Goal: Contribute content: Contribute content

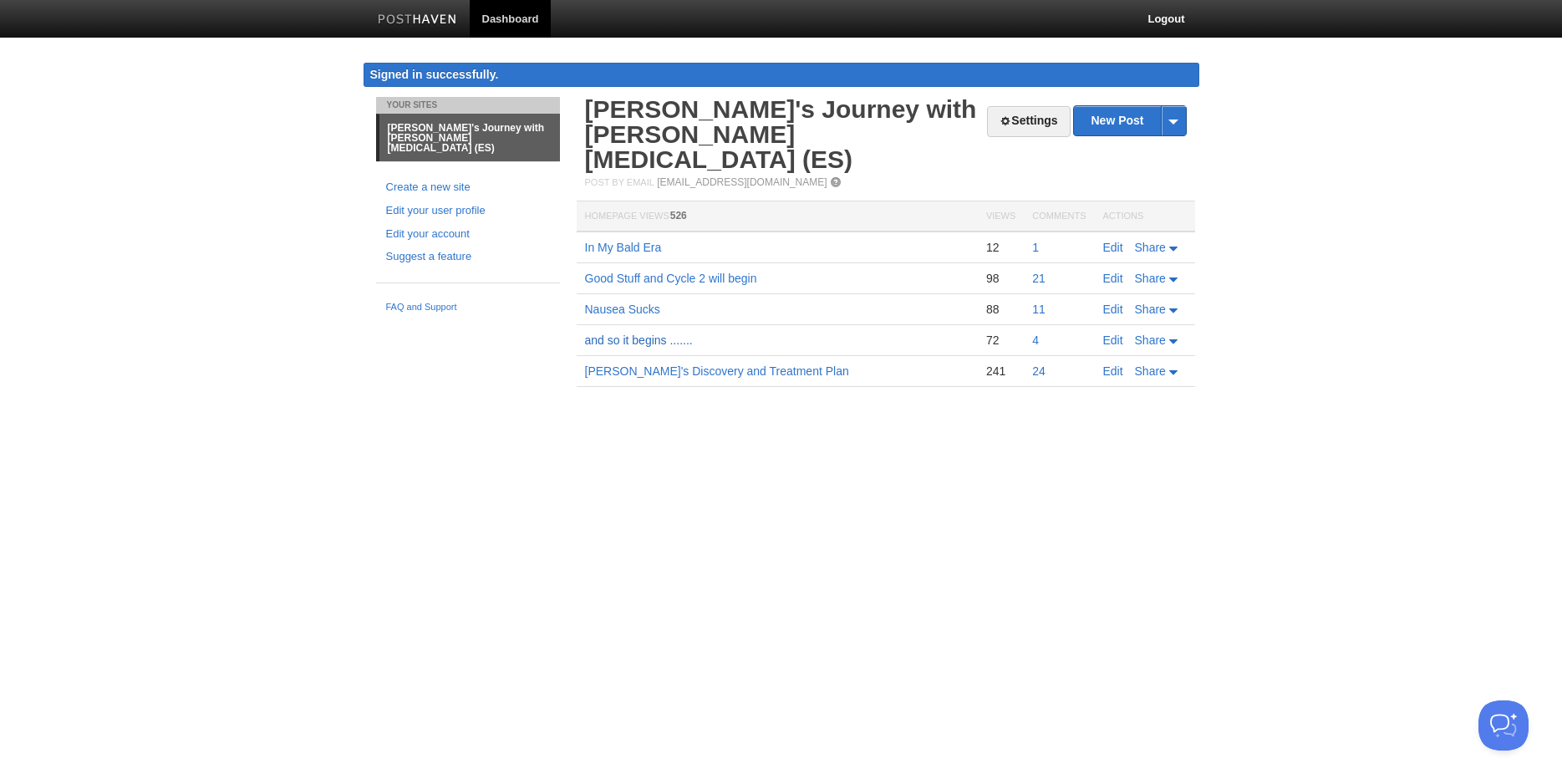
click at [611, 334] on link "and so it begins ......." at bounding box center [638, 340] width 108 height 14
click at [1109, 334] on link "Edit" at bounding box center [1113, 340] width 20 height 14
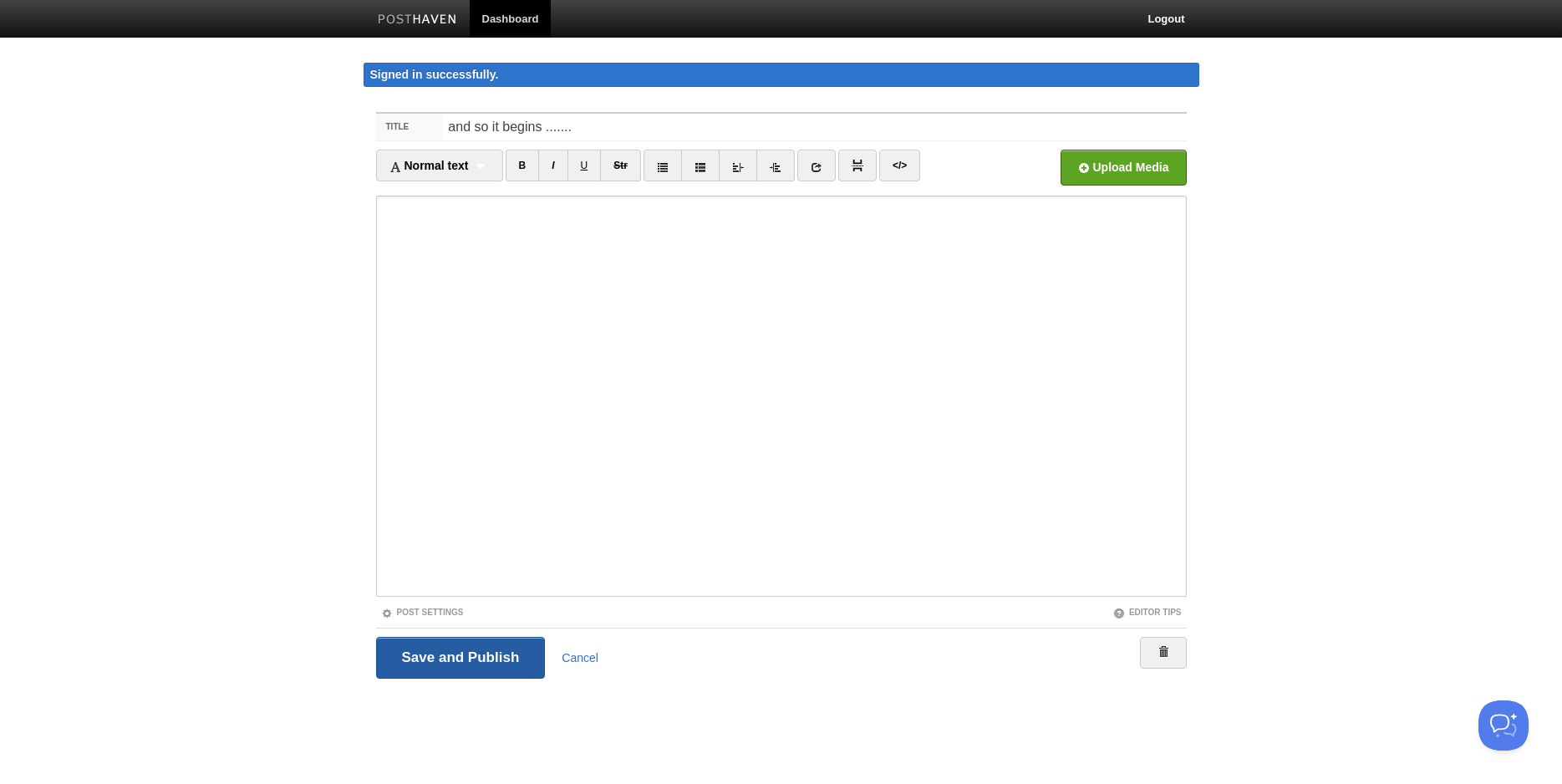
click at [461, 648] on input "Save and Publish" at bounding box center [461, 657] width 170 height 42
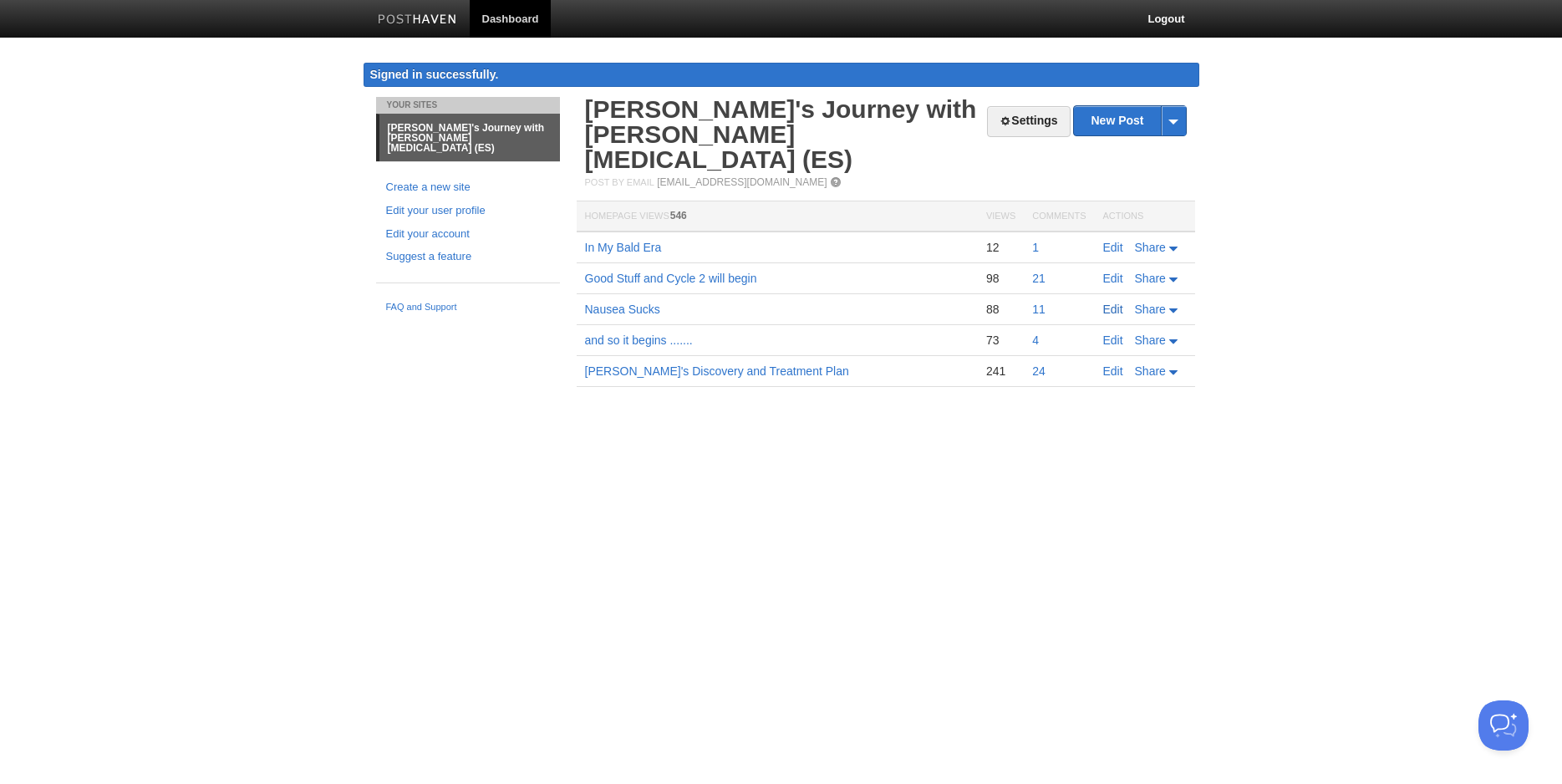
click at [1115, 303] on link "Edit" at bounding box center [1113, 309] width 20 height 14
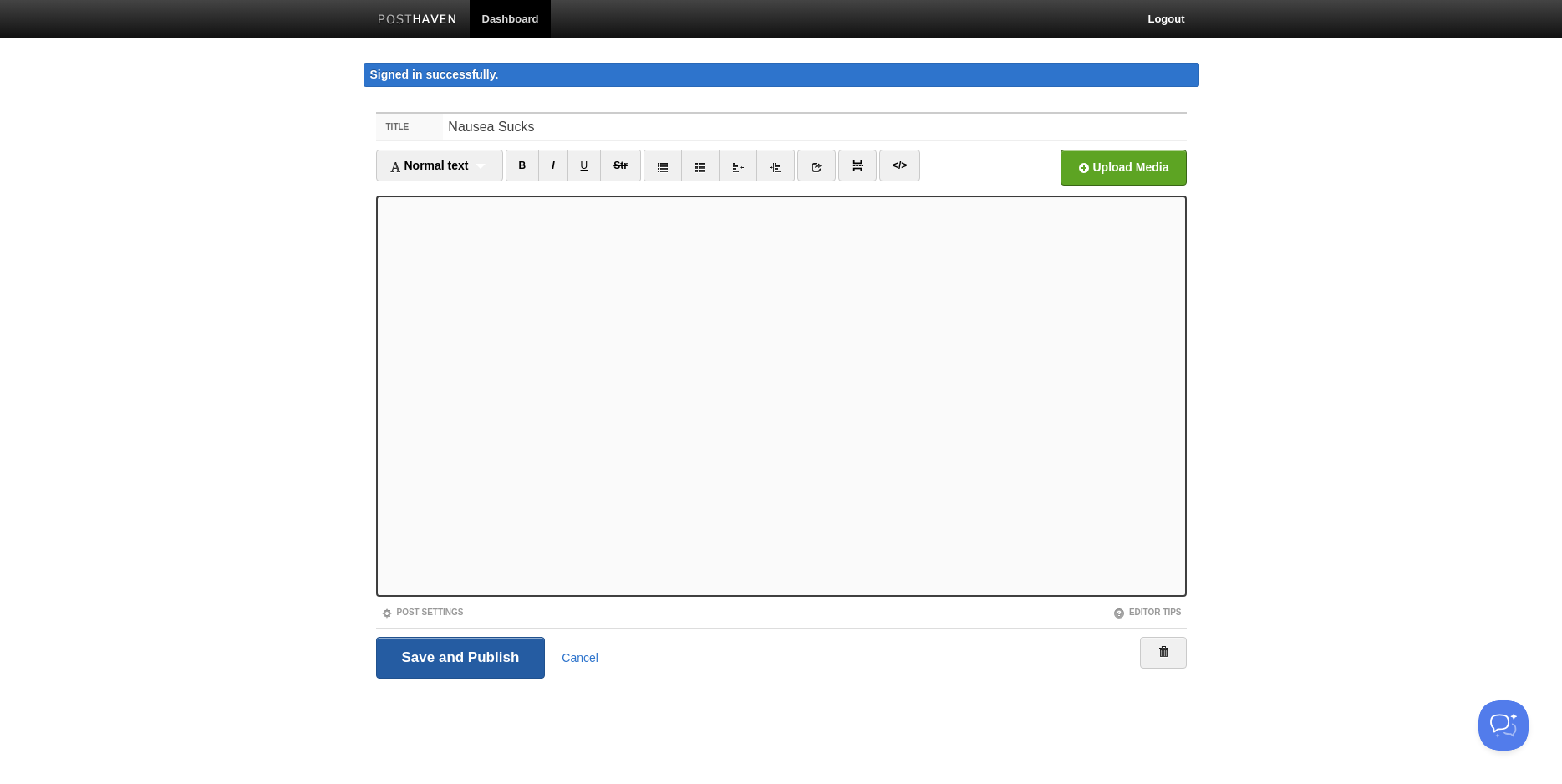
click at [472, 655] on input "Save and Publish" at bounding box center [461, 657] width 170 height 42
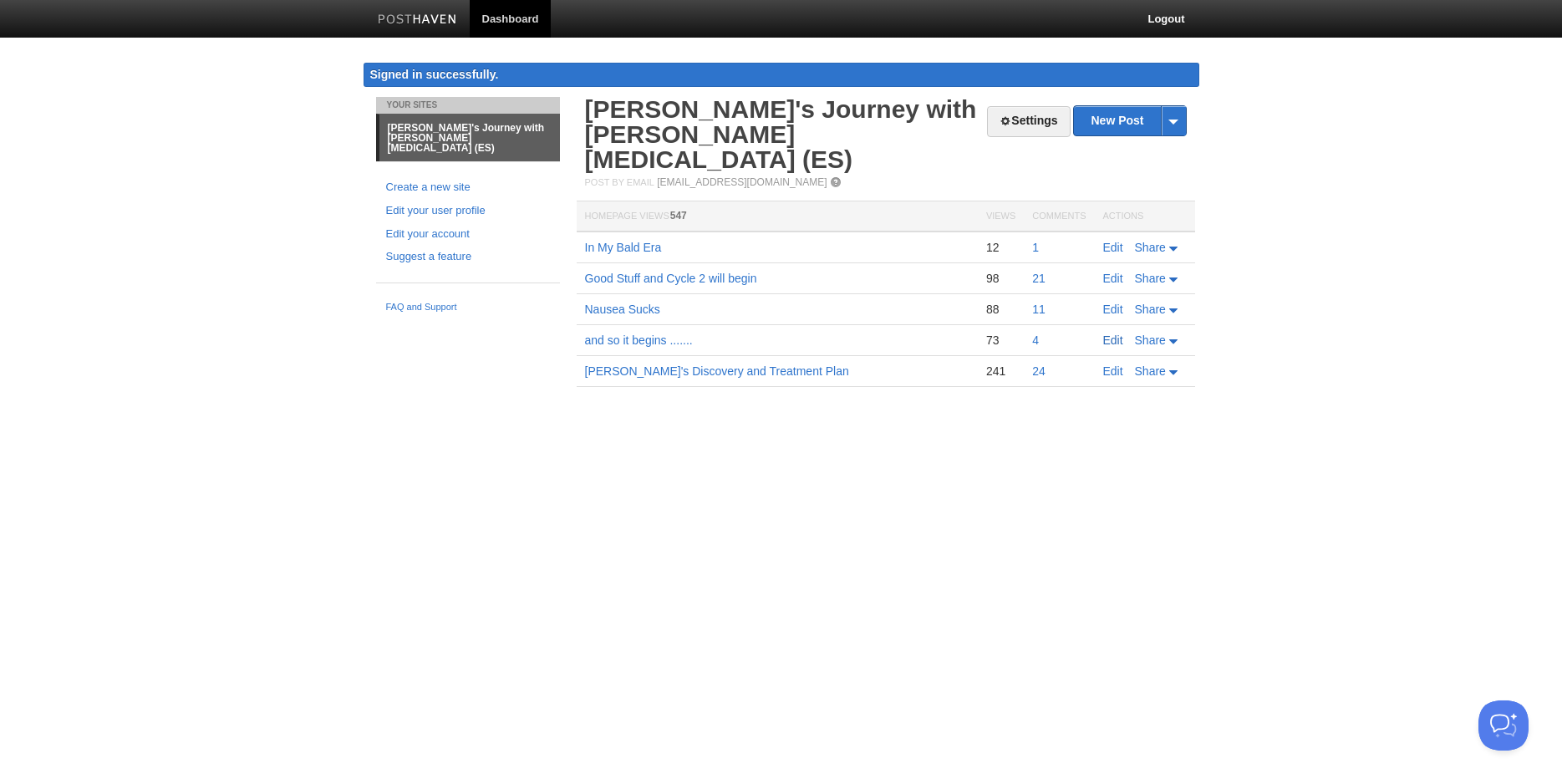
click at [1110, 334] on link "Edit" at bounding box center [1113, 340] width 20 height 14
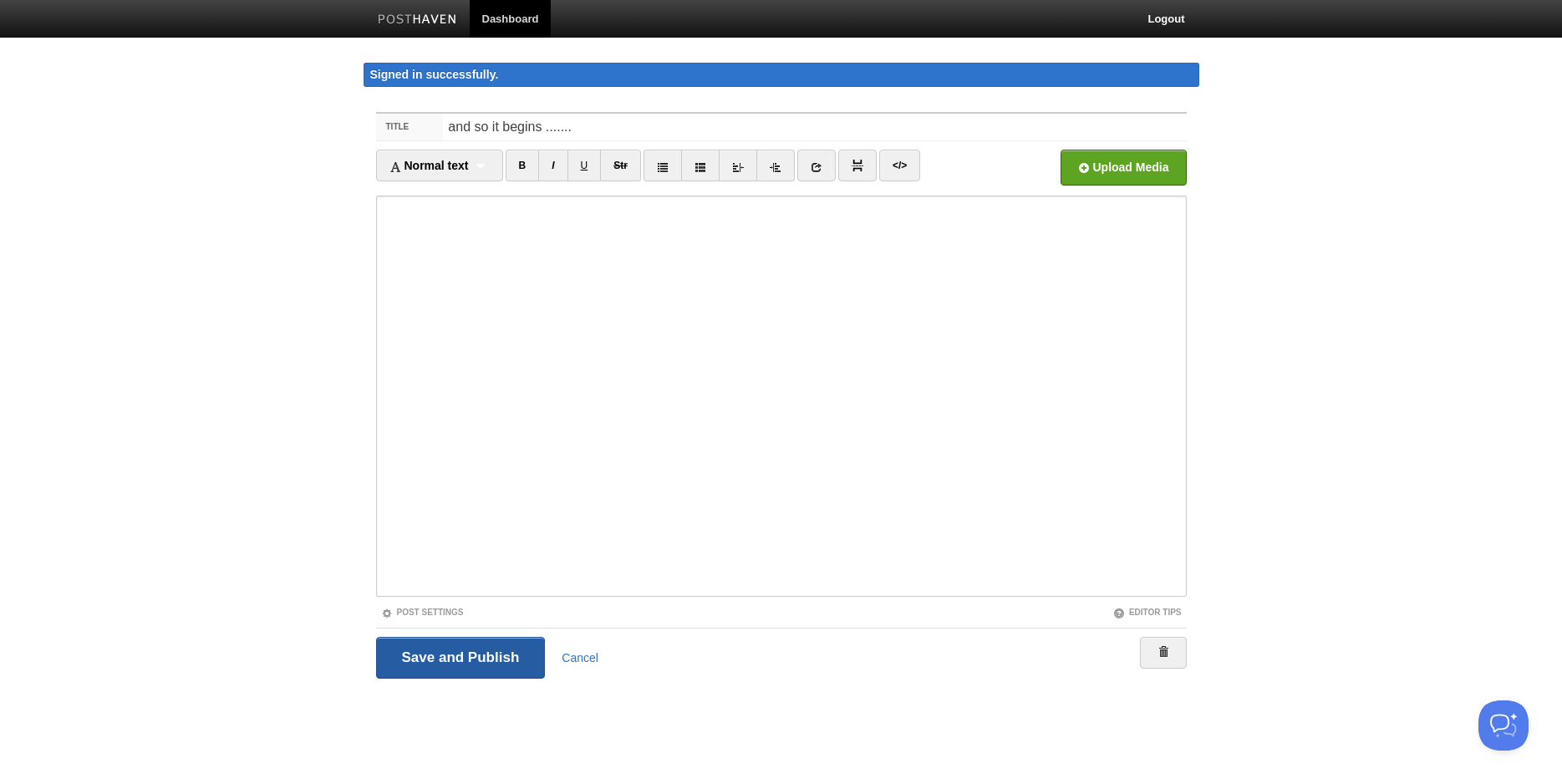
click at [422, 642] on input "Save and Publish" at bounding box center [461, 657] width 170 height 42
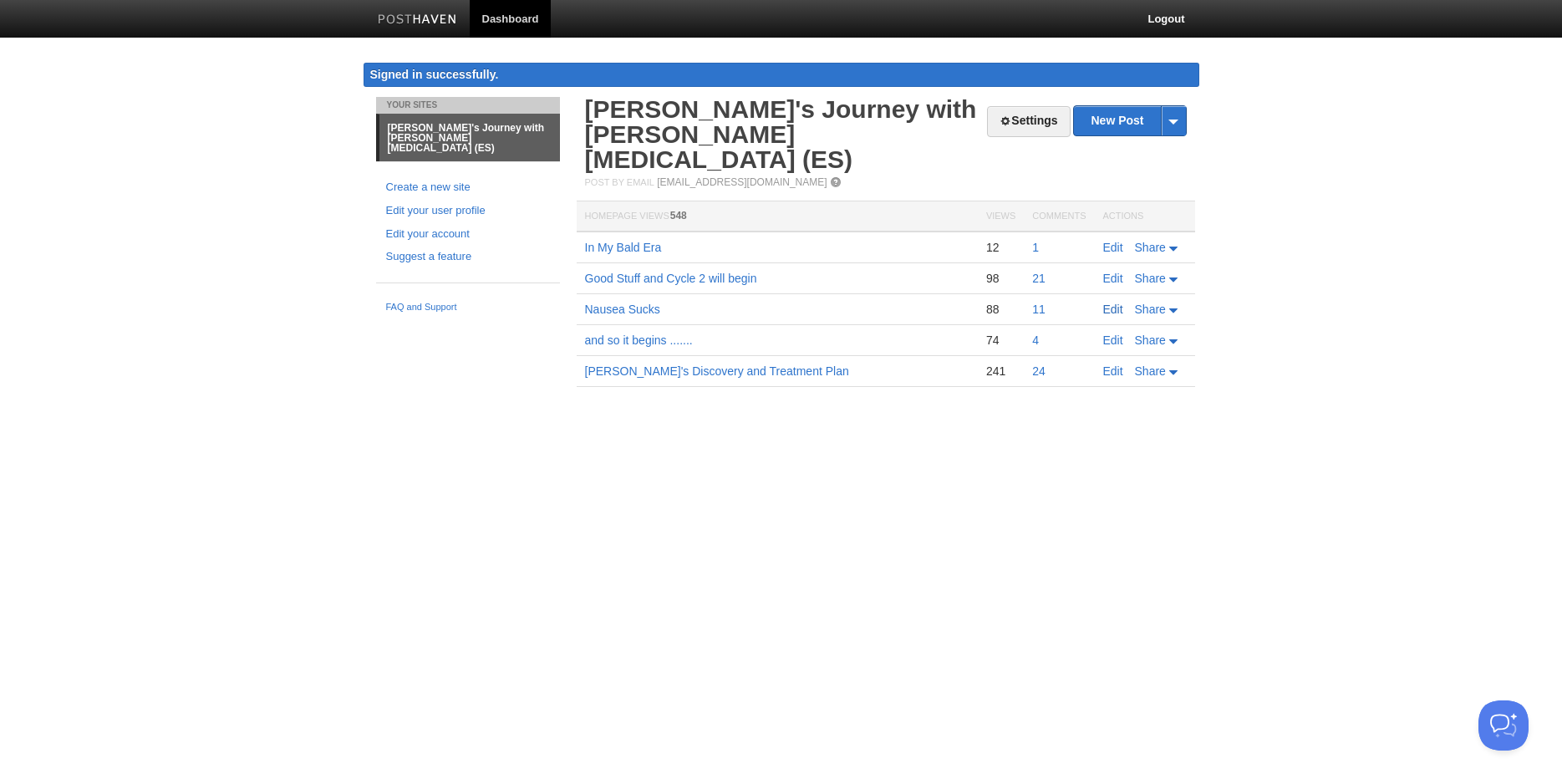
click at [1115, 303] on link "Edit" at bounding box center [1113, 309] width 20 height 14
click at [647, 272] on link "Good Stuff and Cycle 2 will begin" at bounding box center [671, 278] width 172 height 14
click at [1112, 303] on link "Edit" at bounding box center [1113, 309] width 20 height 14
click at [1115, 272] on link "Edit" at bounding box center [1113, 278] width 20 height 14
click at [1115, 240] on link "Edit" at bounding box center [1113, 247] width 20 height 14
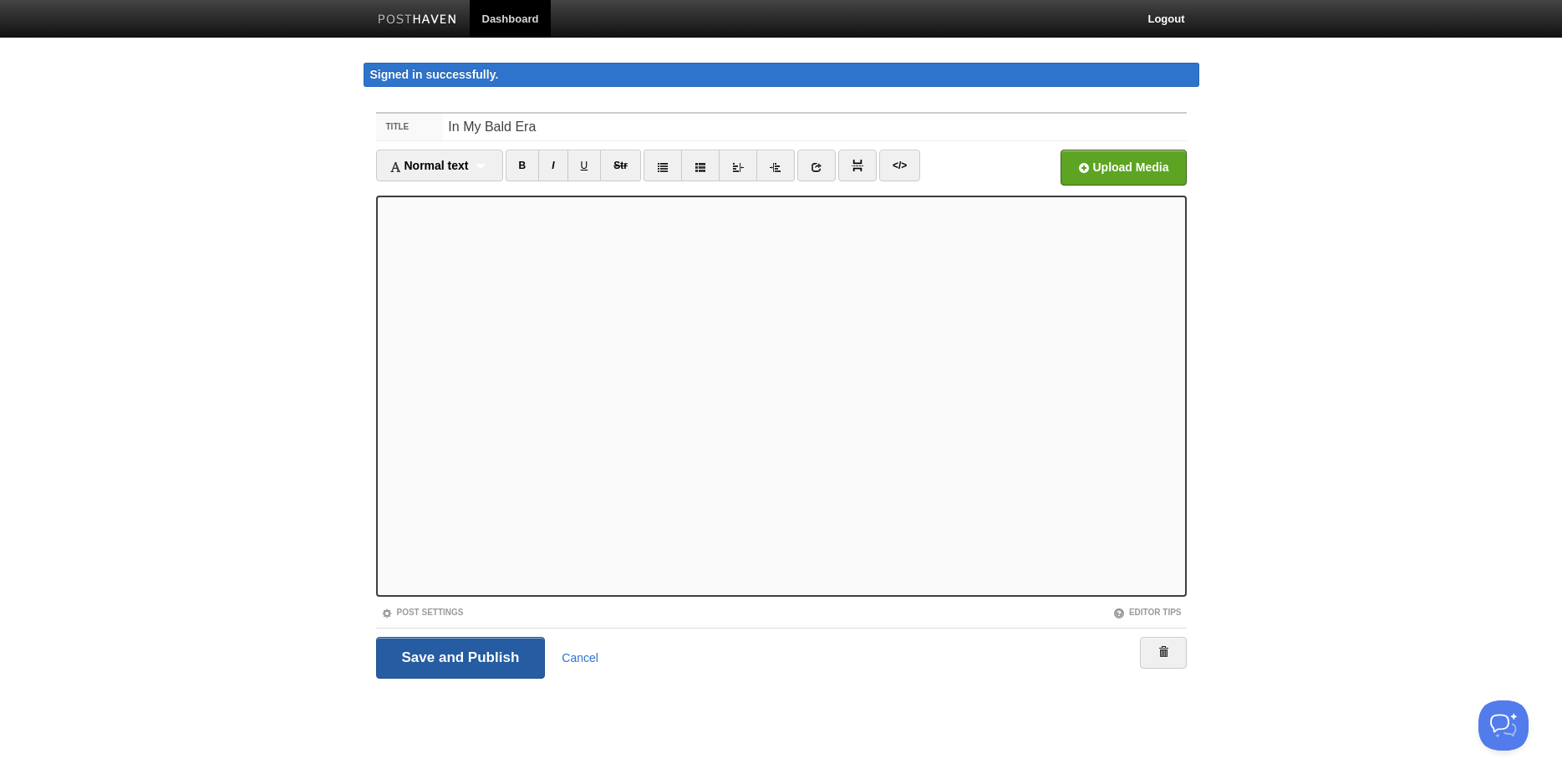
click at [506, 650] on input "Save and Publish" at bounding box center [461, 657] width 170 height 42
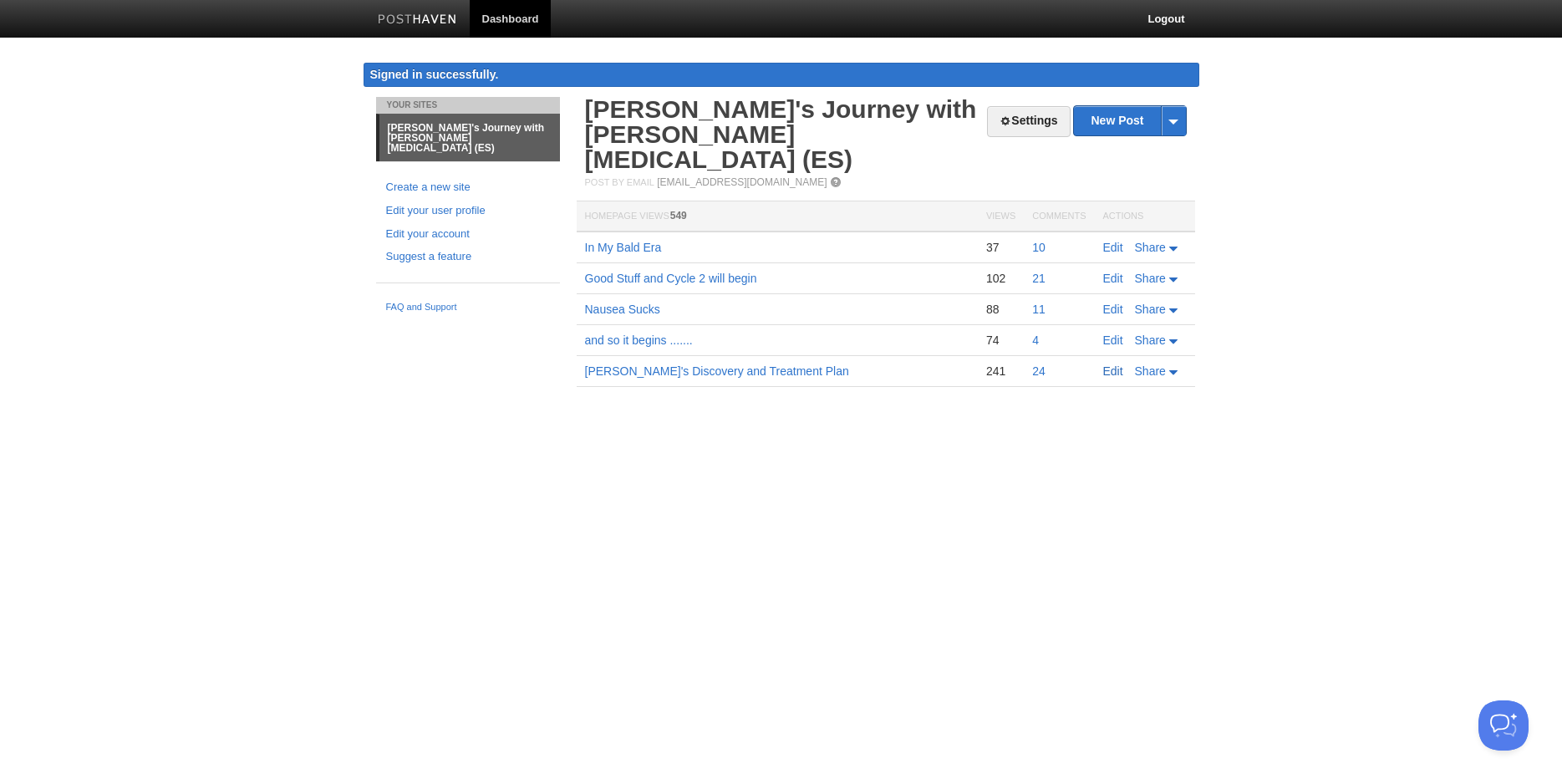
click at [1111, 364] on link "Edit" at bounding box center [1113, 371] width 20 height 14
